Goal: Find specific page/section: Find specific page/section

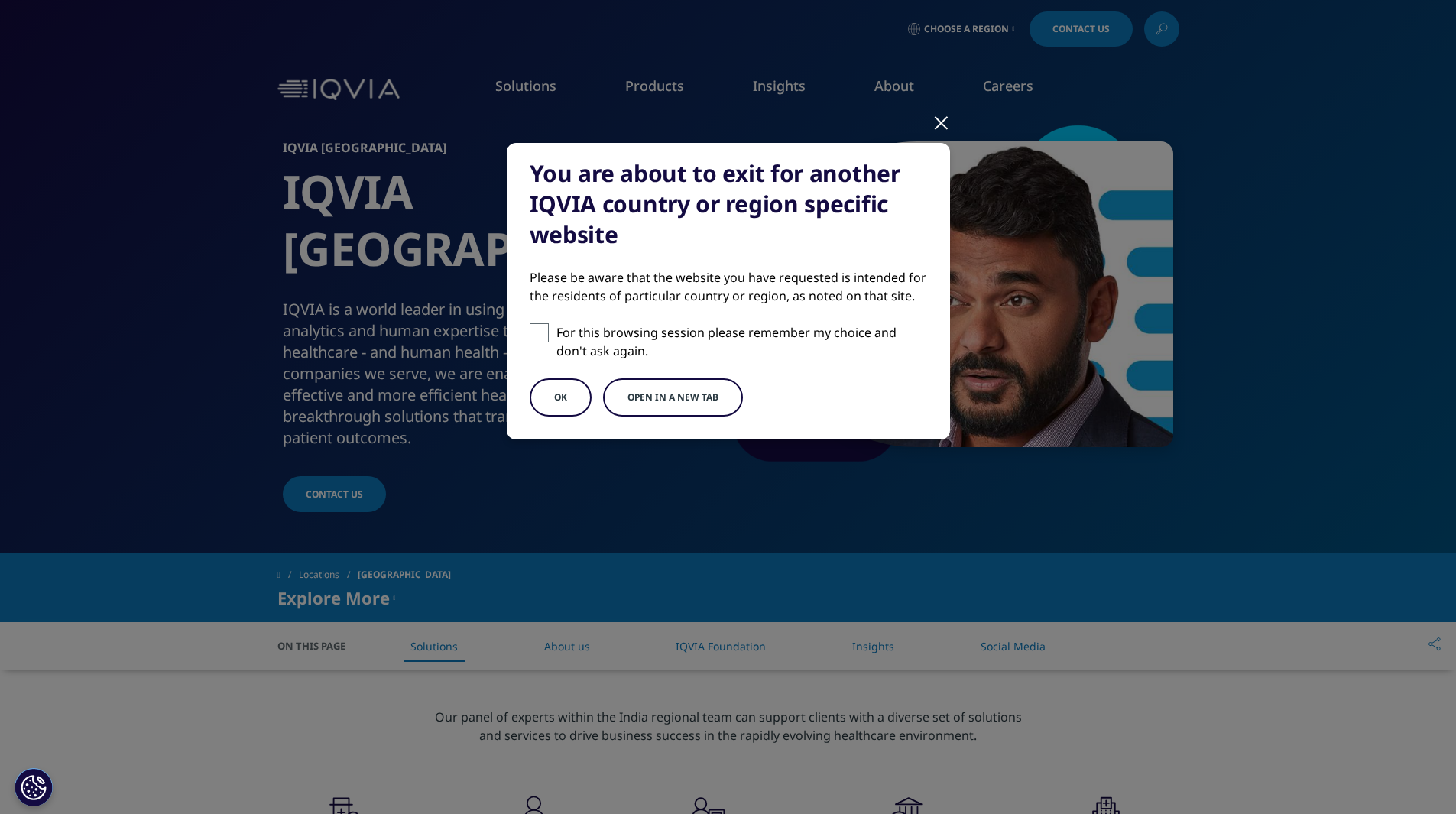
click at [642, 398] on button "Open in a new tab" at bounding box center [672, 397] width 139 height 38
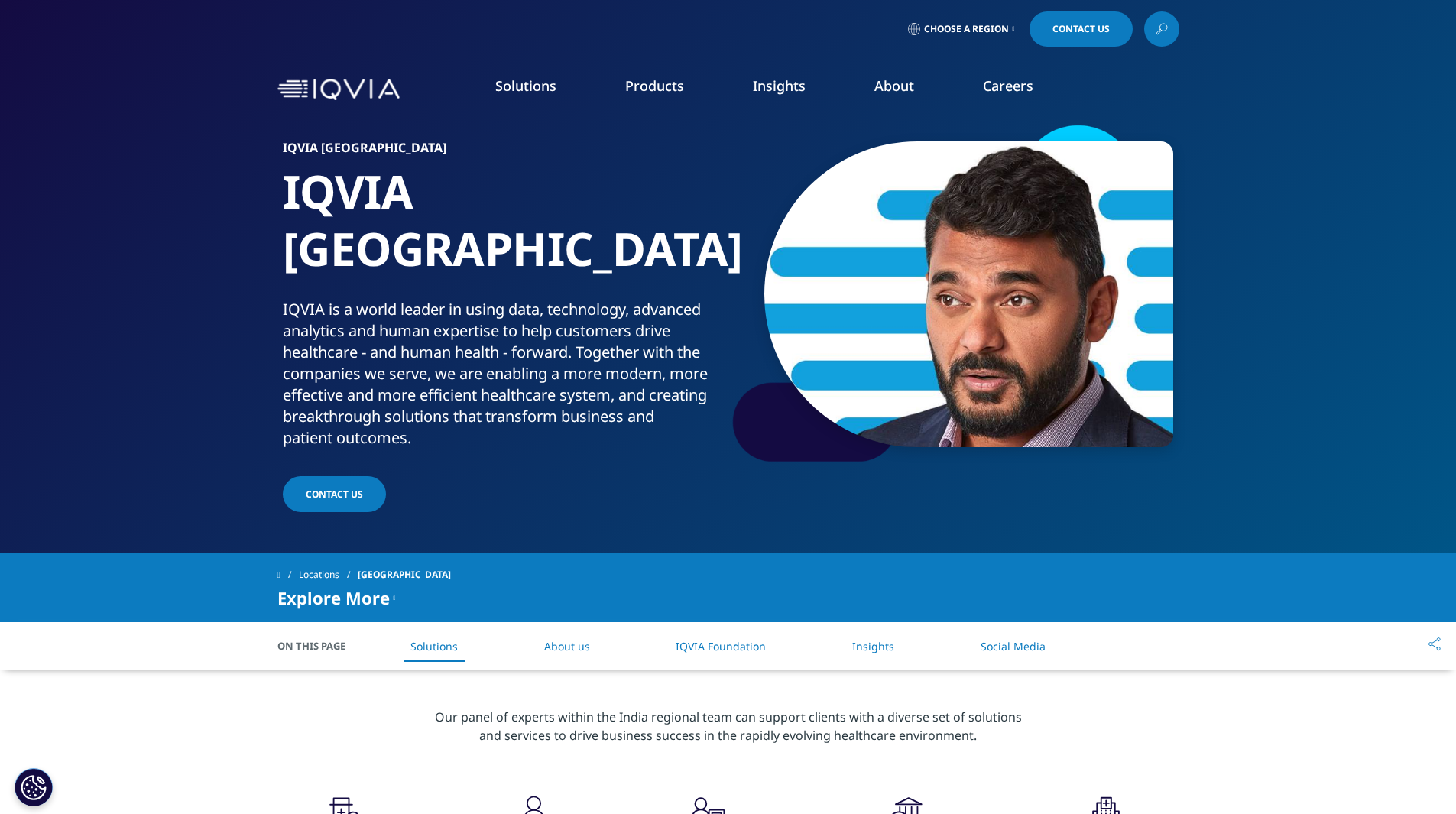
click at [821, 370] on link "LEARN MORE" at bounding box center [824, 377] width 232 height 40
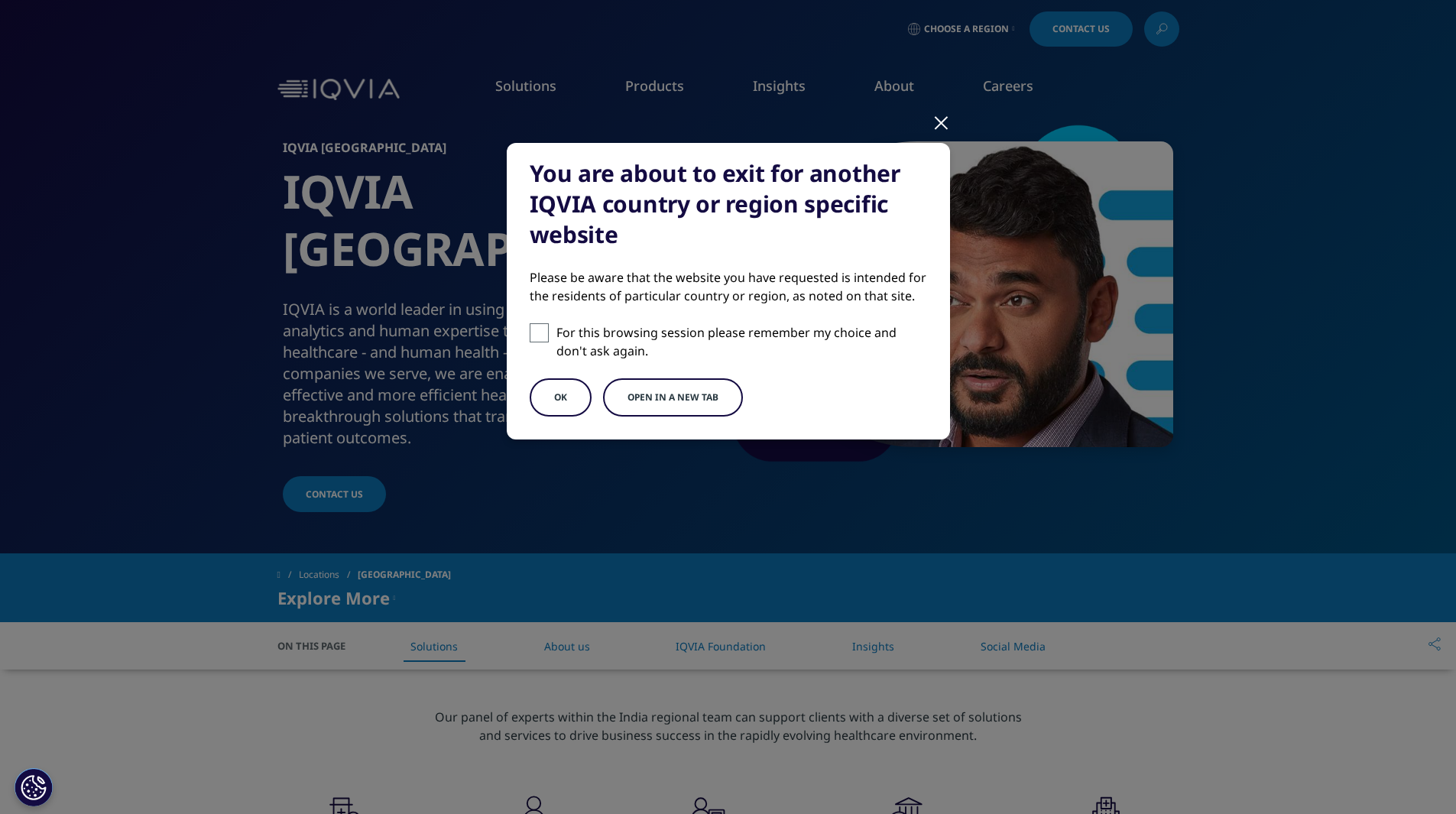
click at [689, 394] on button "Open in a new tab" at bounding box center [672, 397] width 139 height 38
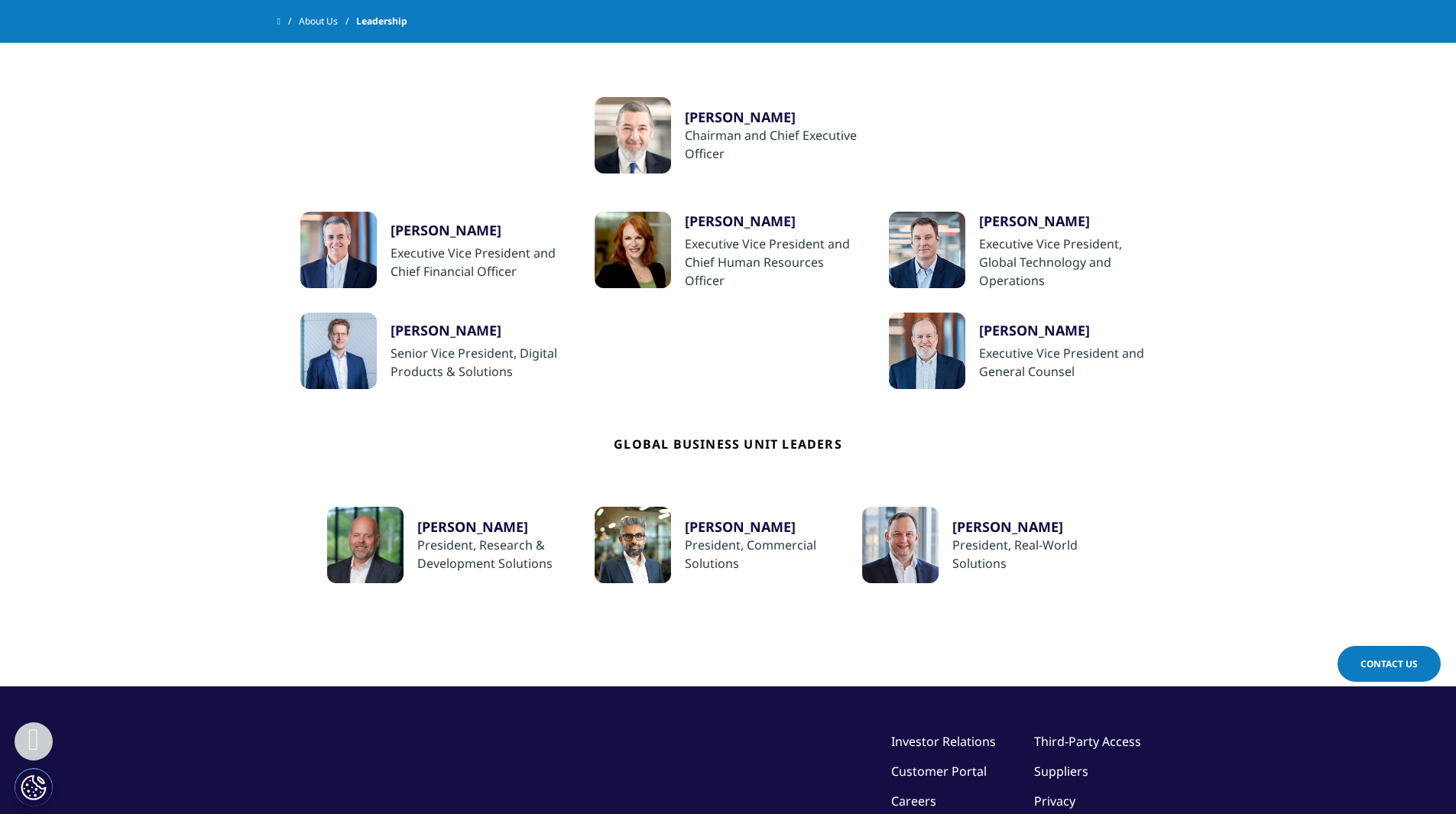
scroll to position [377, 0]
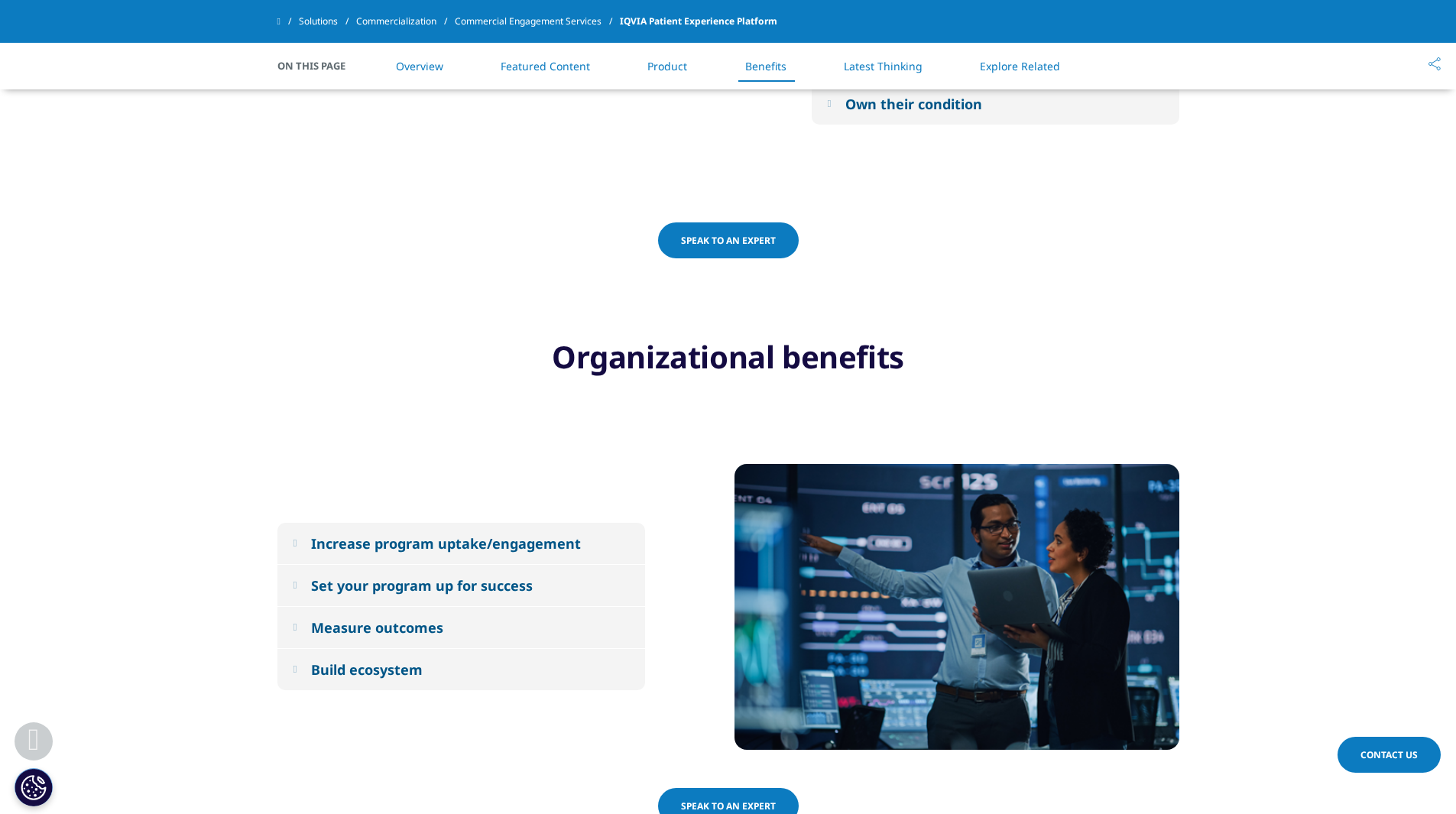
scroll to position [2340, 0]
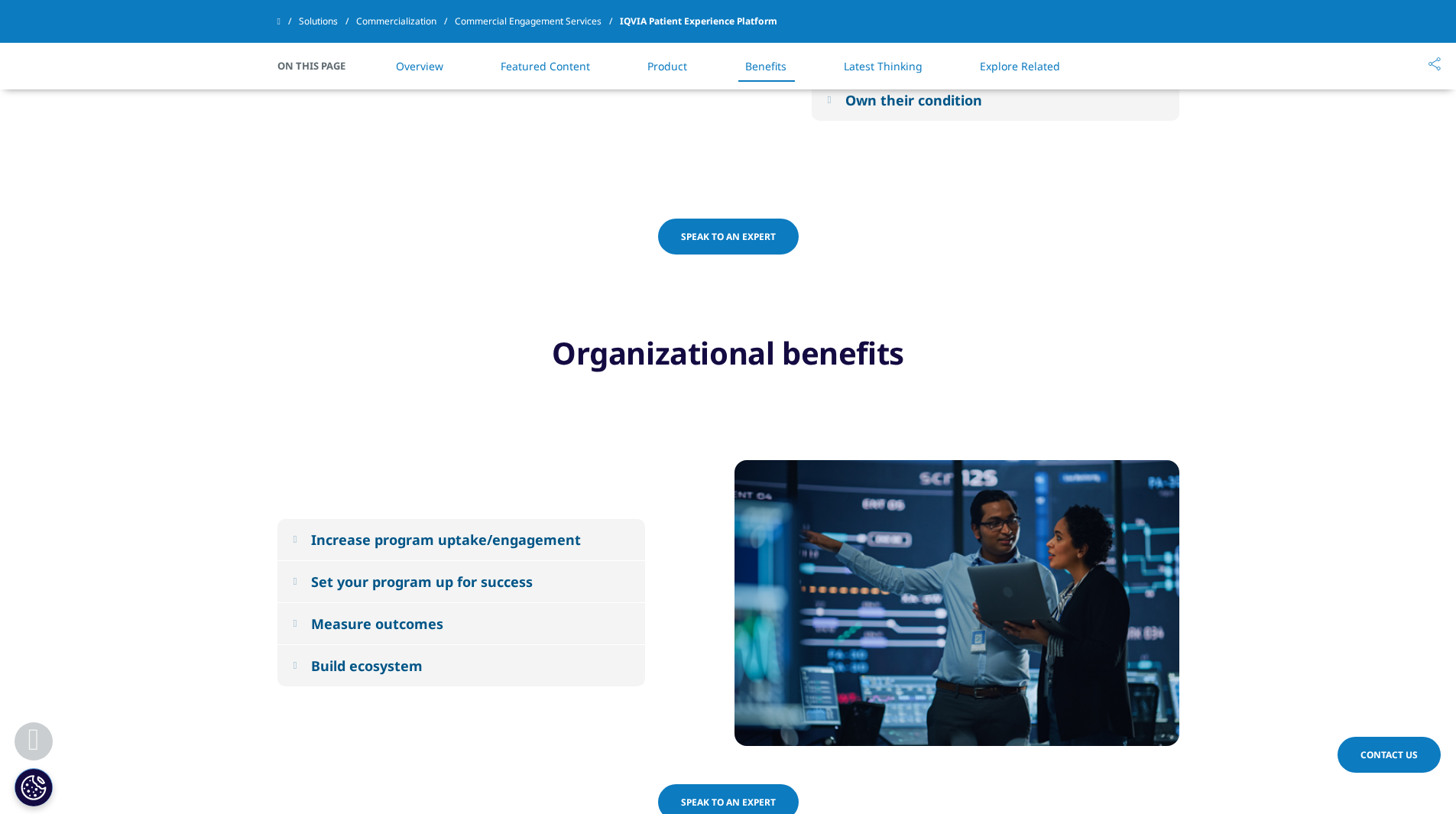
drag, startPoint x: 1467, startPoint y: 117, endPoint x: 1467, endPoint y: 538, distance: 421.0
